Goal: Task Accomplishment & Management: Complete application form

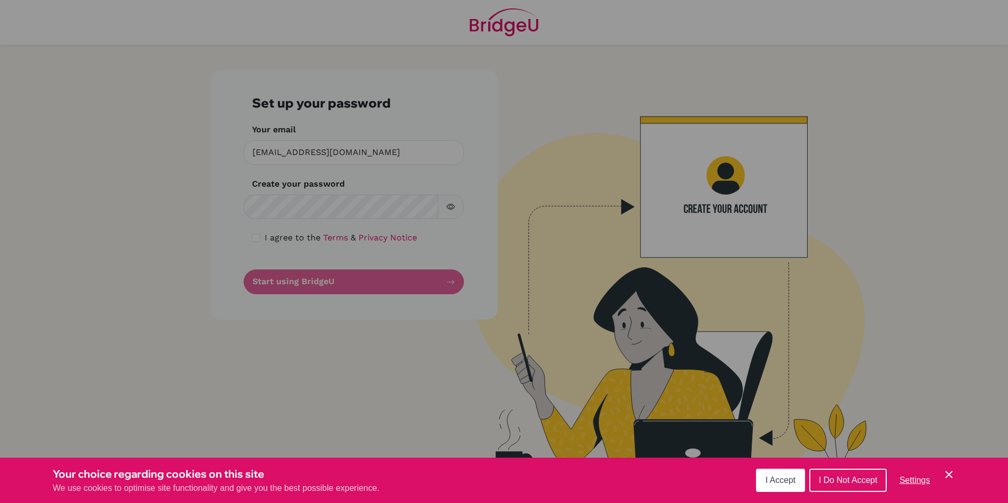
click at [262, 205] on div "Cookie Preferences" at bounding box center [504, 251] width 1008 height 503
click at [274, 210] on div "Cookie Preferences" at bounding box center [504, 251] width 1008 height 503
click at [269, 208] on div "Cookie Preferences" at bounding box center [504, 251] width 1008 height 503
click at [266, 205] on div "Cookie Preferences" at bounding box center [504, 251] width 1008 height 503
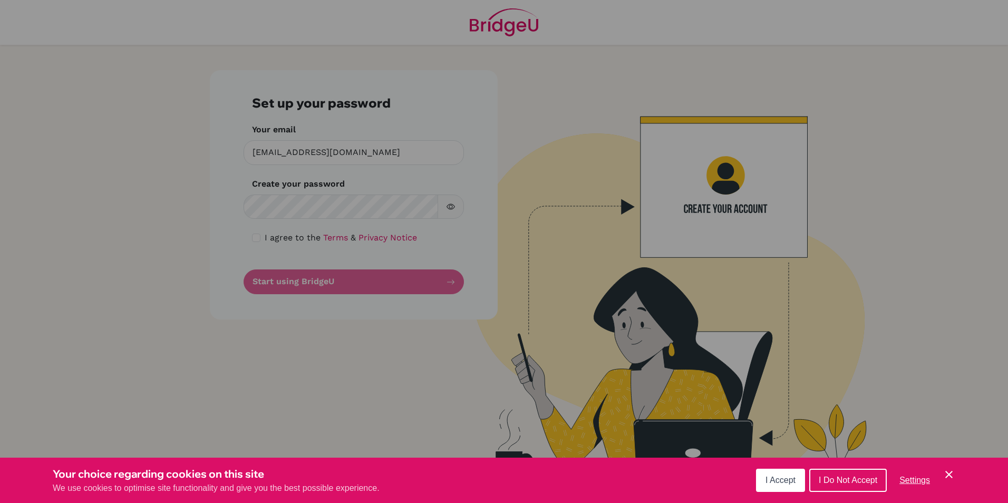
click at [263, 204] on div "Cookie Preferences" at bounding box center [504, 251] width 1008 height 503
click at [781, 482] on span "I Accept" at bounding box center [781, 480] width 30 height 9
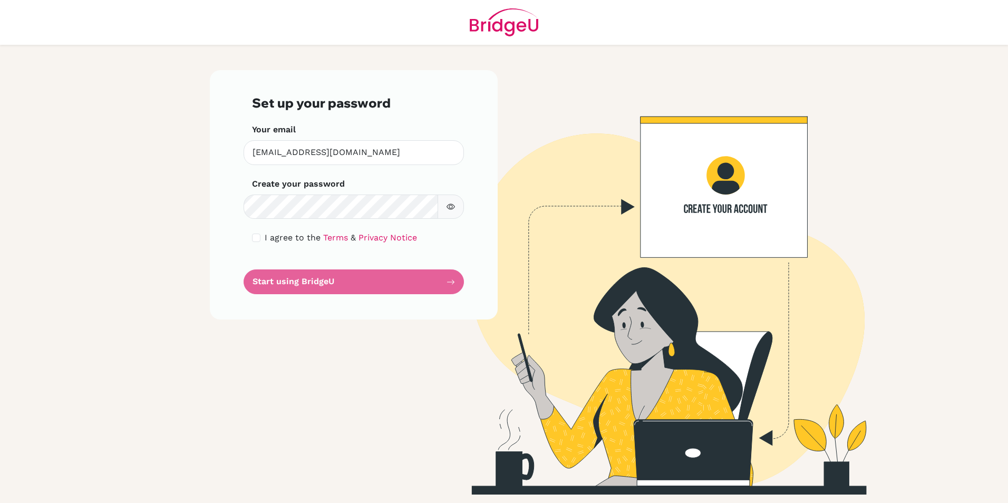
click at [453, 206] on icon "button" at bounding box center [451, 207] width 8 height 8
click at [321, 281] on form "Set up your password Your email gerelmaa.altangerel@elite.edu.mn Invalid email …" at bounding box center [354, 194] width 204 height 199
click at [253, 238] on input "checkbox" at bounding box center [256, 238] width 8 height 8
checkbox input "true"
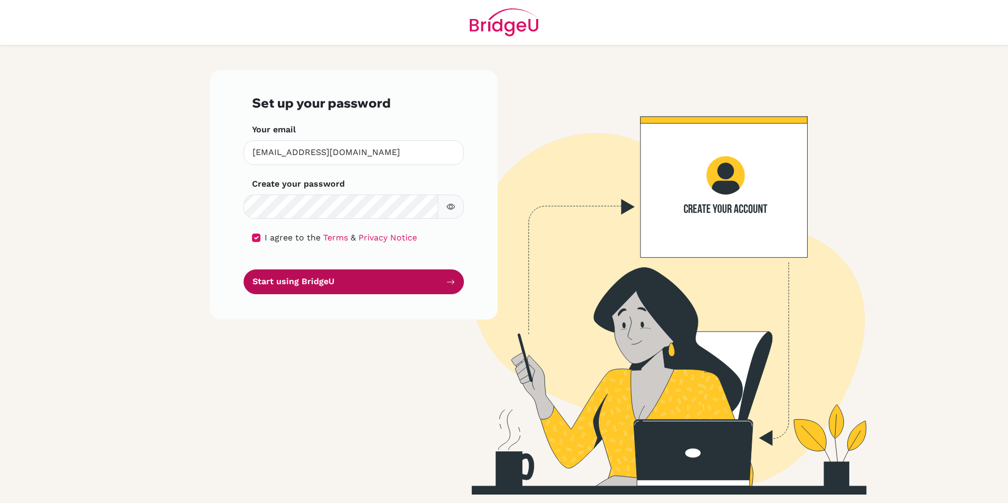
click at [426, 284] on button "Start using BridgeU" at bounding box center [354, 282] width 220 height 25
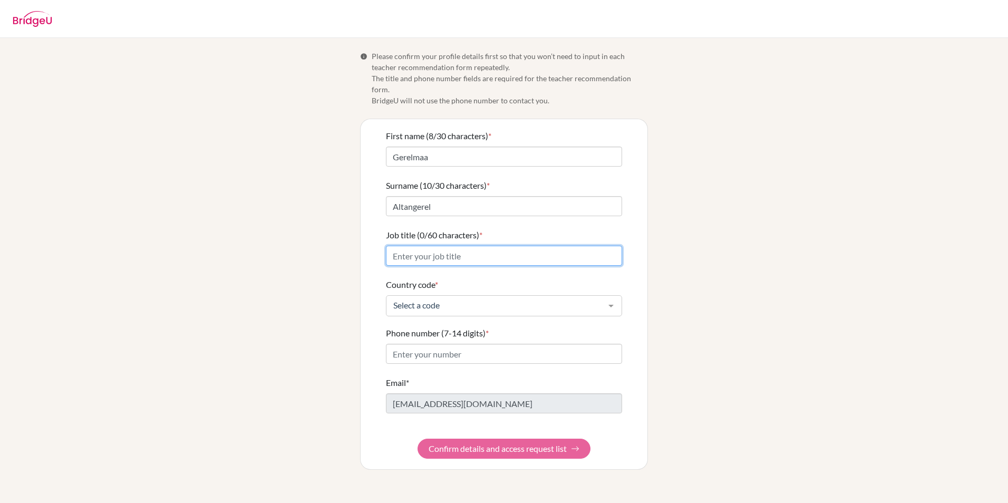
click at [399, 248] on input "Job title (0/60 characters) *" at bounding box center [504, 256] width 236 height 20
click at [464, 246] on input "Job title (0/60 characters) *" at bounding box center [504, 256] width 236 height 20
click at [509, 278] on div "Country code * Select a code [GEOGRAPHIC_DATA] (+93) [GEOGRAPHIC_DATA] (+355) […" at bounding box center [504, 297] width 236 height 38
drag, startPoint x: 462, startPoint y: 244, endPoint x: 424, endPoint y: 245, distance: 38.0
click at [424, 246] on input "Primary Principle" at bounding box center [504, 256] width 236 height 20
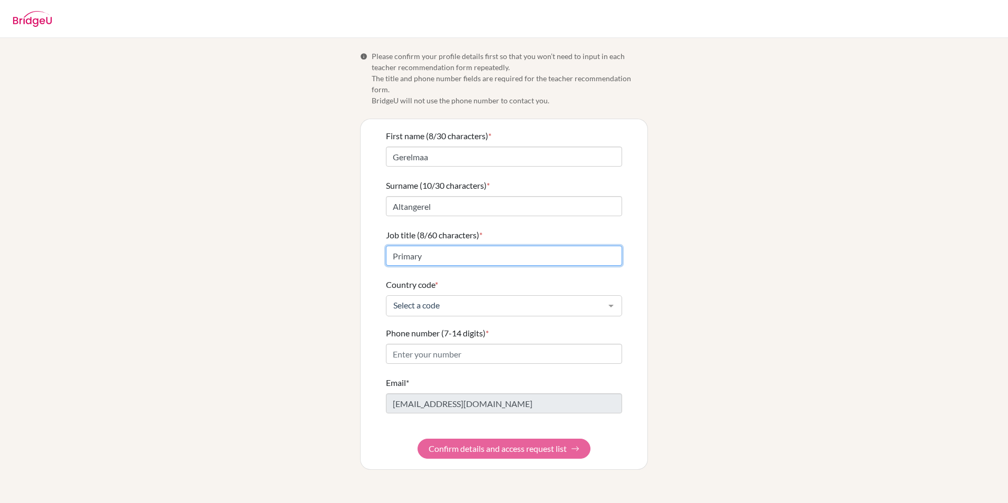
paste input "principal"
type input "Primary principal"
click at [503, 259] on form "First name (8/30 characters) * Gerelmaa Surname (10/30 characters) * Altangerel…" at bounding box center [504, 294] width 236 height 329
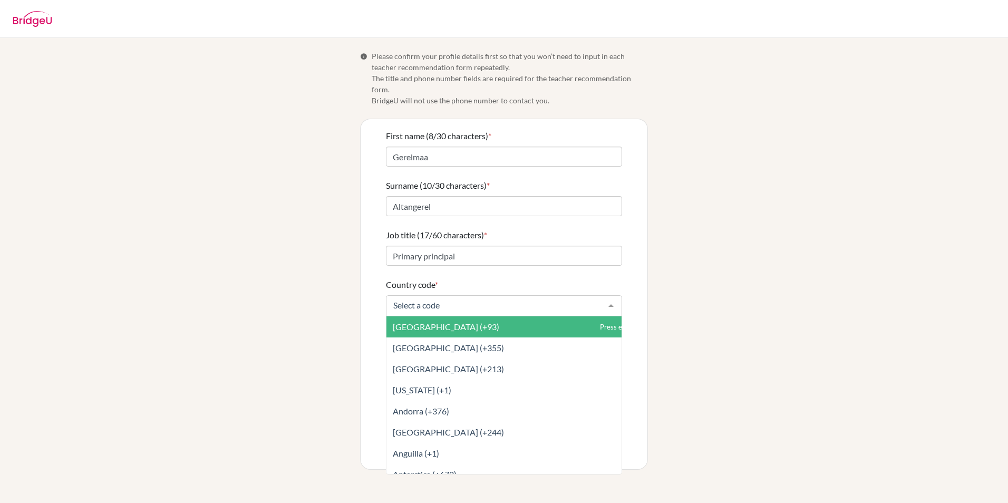
click at [494, 304] on div at bounding box center [504, 305] width 236 height 21
type input "mon"
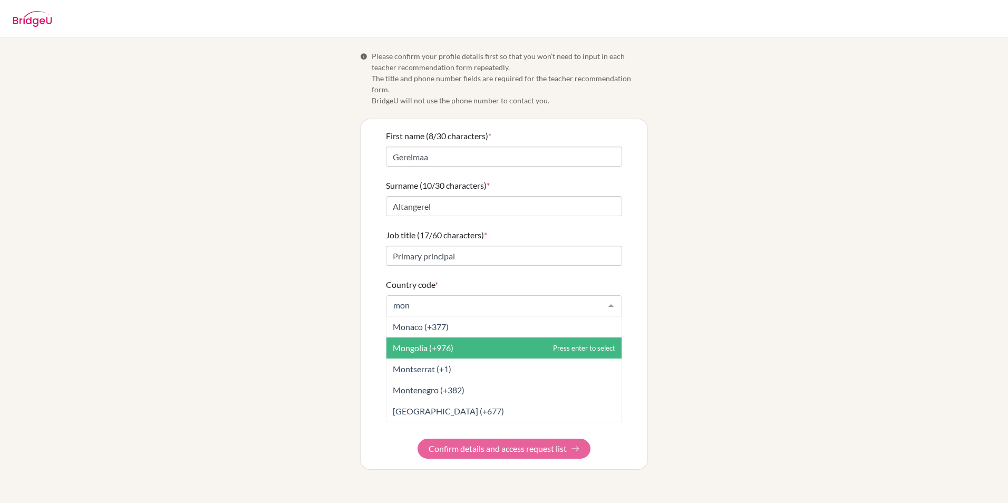
click at [467, 338] on span "Mongolia (+976)" at bounding box center [504, 348] width 235 height 21
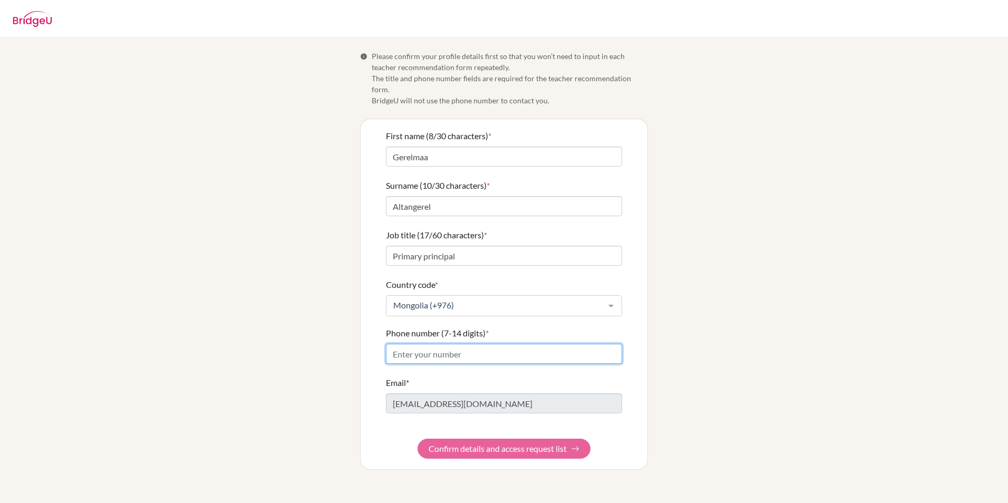
click at [492, 344] on input "Phone number (7-14 digits) *" at bounding box center [504, 354] width 236 height 20
type input "99056905"
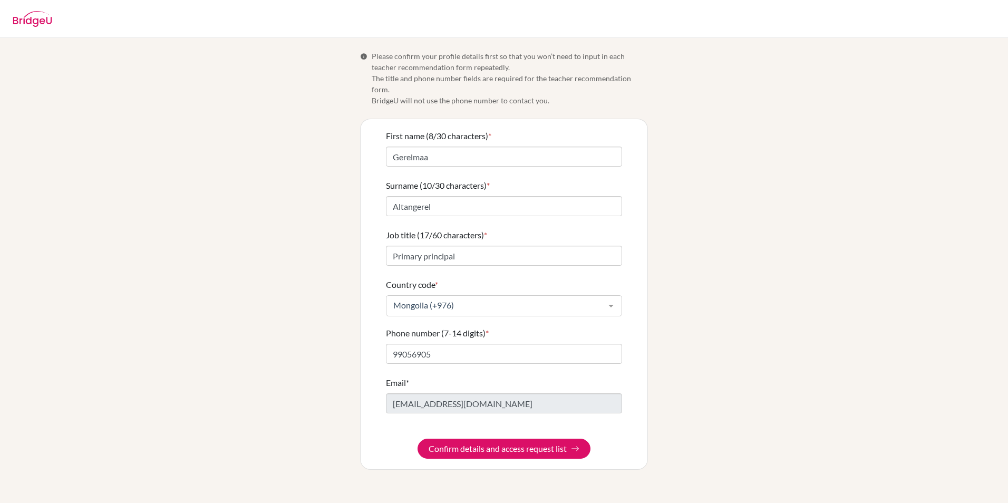
click at [527, 377] on div "Email* [EMAIL_ADDRESS][DOMAIN_NAME]" at bounding box center [504, 395] width 236 height 37
click at [476, 247] on input "Primary principal" at bounding box center [504, 256] width 236 height 20
click at [476, 248] on input "Primary principal" at bounding box center [504, 256] width 236 height 20
click at [723, 260] on div "Info Please confirm your profile details first so that you won’t need to input …" at bounding box center [504, 260] width 601 height 419
click at [509, 439] on button "Confirm details and access request list" at bounding box center [504, 449] width 173 height 20
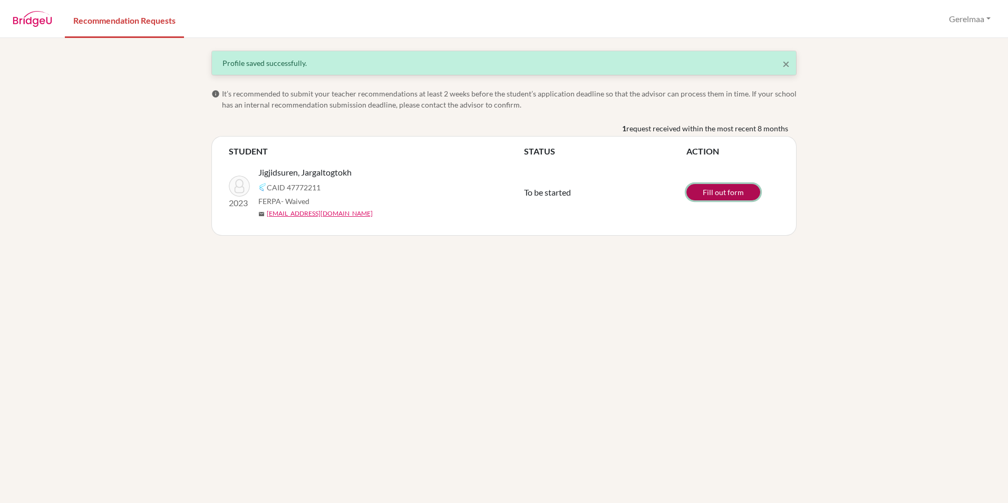
click at [707, 192] on link "Fill out form" at bounding box center [724, 192] width 74 height 16
